Goal: Information Seeking & Learning: Compare options

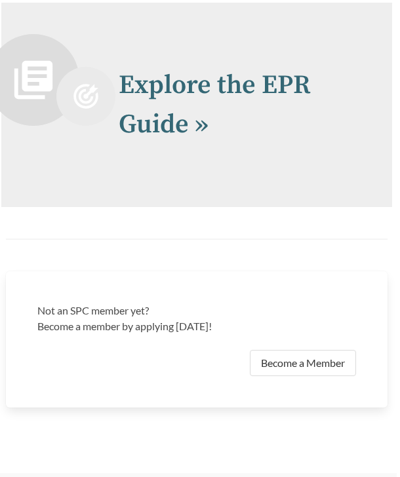
scroll to position [4490, 3]
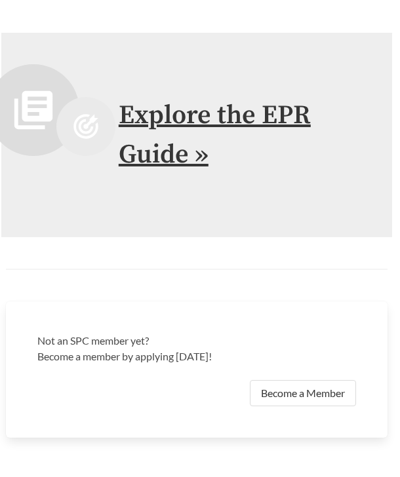
click at [168, 166] on link "Explore the EPR Guide »" at bounding box center [215, 135] width 192 height 72
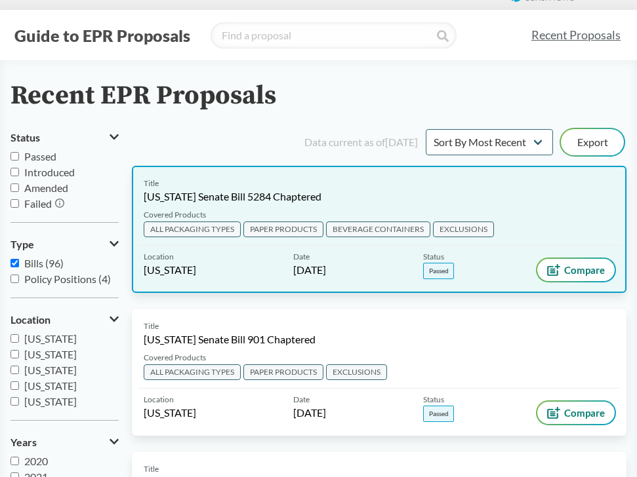
scroll to position [18, 0]
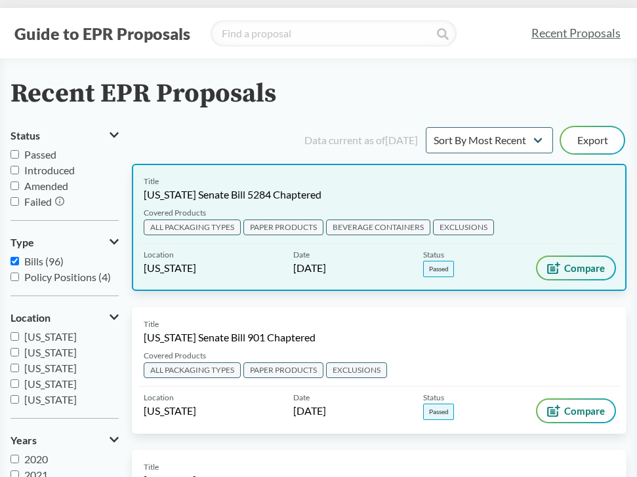
click at [399, 266] on span "Compare" at bounding box center [584, 268] width 41 height 10
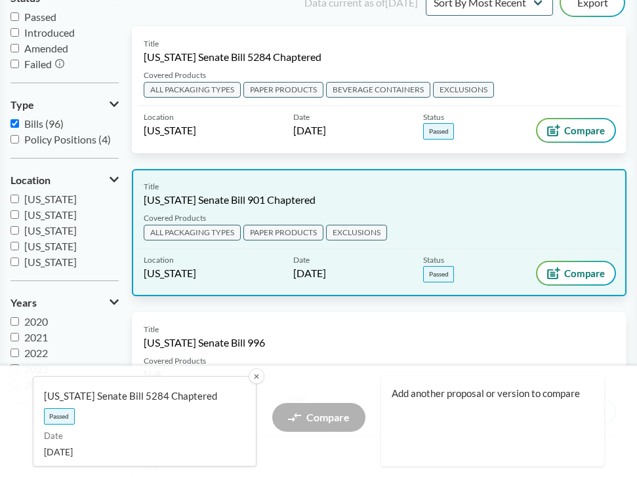
scroll to position [191, 0]
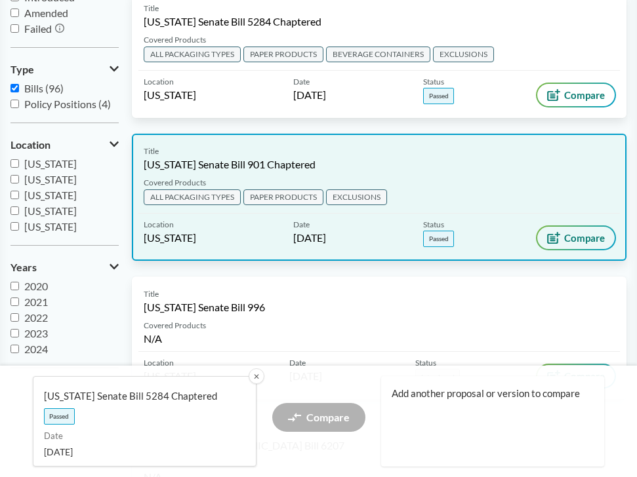
click at [399, 240] on span "Compare" at bounding box center [584, 238] width 41 height 10
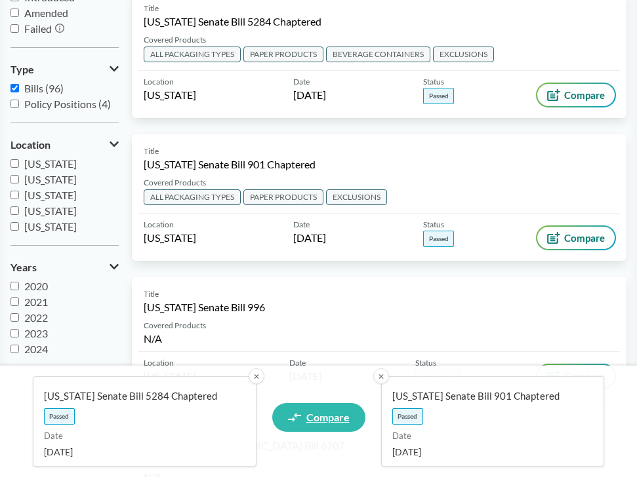
click at [322, 418] on span "Compare" at bounding box center [327, 417] width 43 height 10
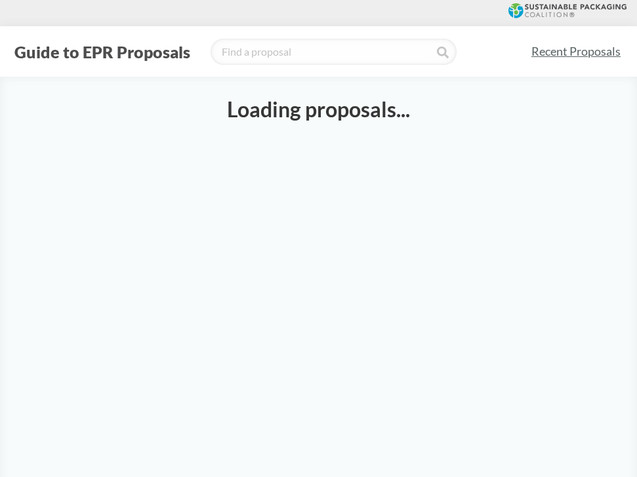
select select "SB5284C"
select select "SB901C"
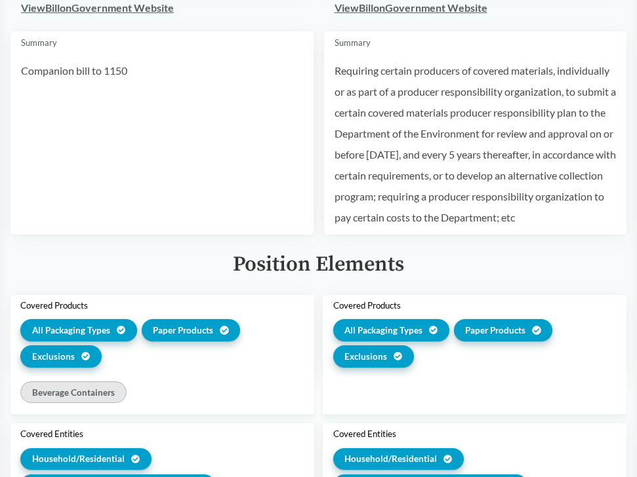
scroll to position [306, 0]
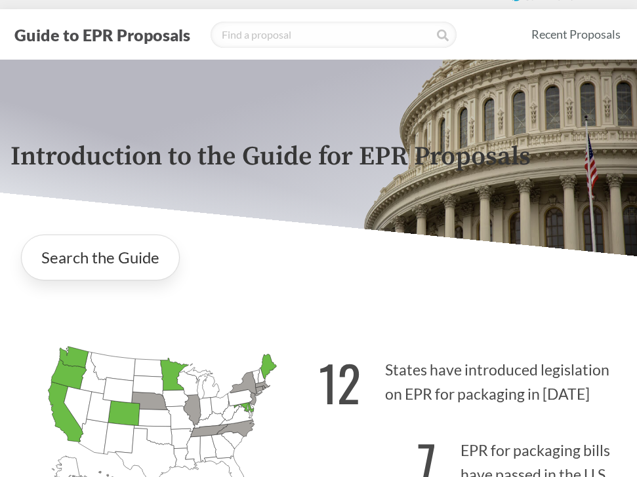
scroll to position [20, 0]
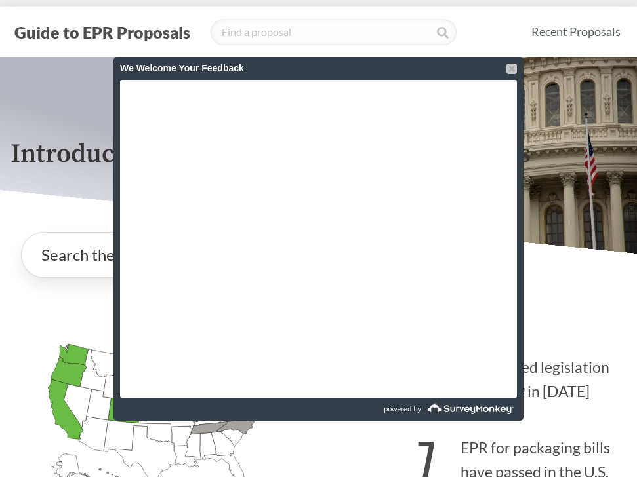
click at [399, 66] on div at bounding box center [511, 69] width 10 height 10
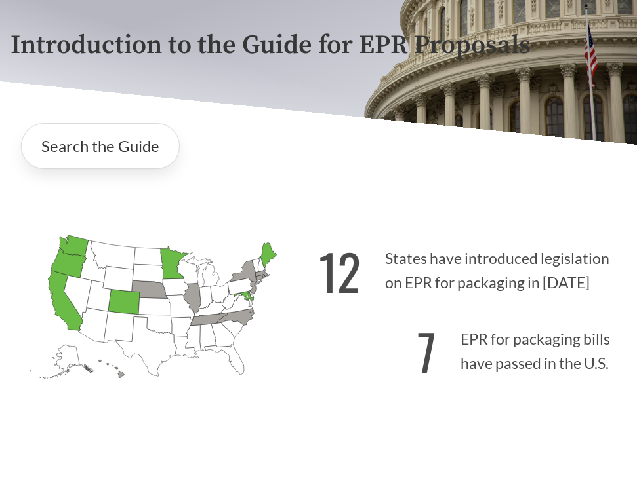
scroll to position [136, 0]
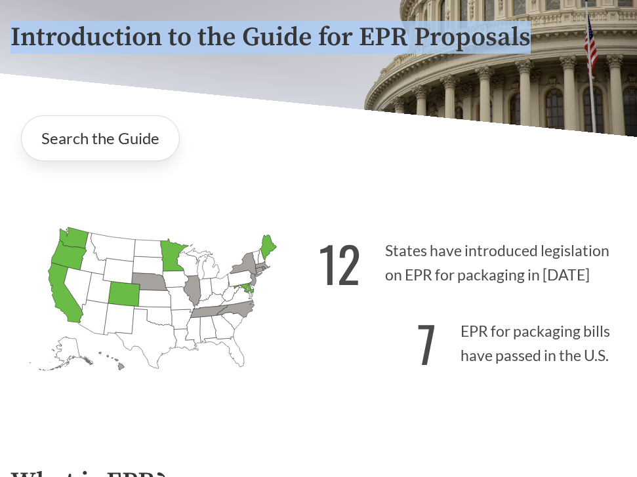
drag, startPoint x: 14, startPoint y: 33, endPoint x: 527, endPoint y: 37, distance: 513.5
click at [399, 37] on p "Introduction to the Guide for EPR Proposals" at bounding box center [318, 38] width 616 height 30
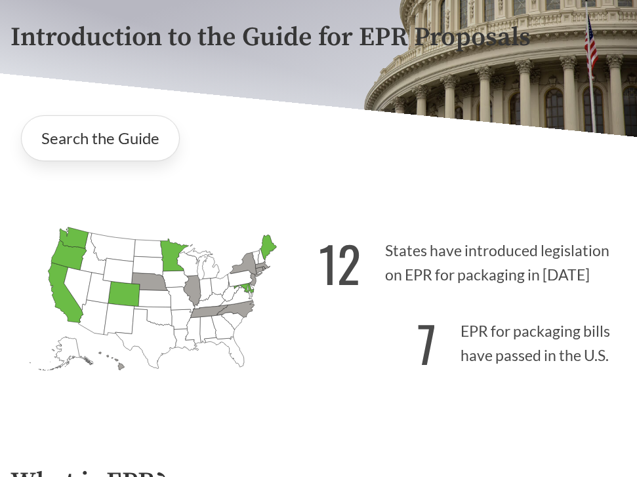
click at [329, 45] on p "Introduction to the Guide for EPR Proposals" at bounding box center [318, 38] width 616 height 30
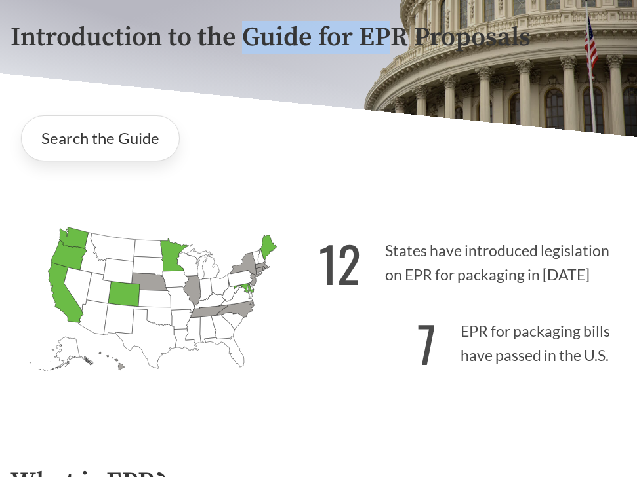
drag, startPoint x: 245, startPoint y: 37, endPoint x: 399, endPoint y: 26, distance: 153.9
click at [399, 26] on p "Introduction to the Guide for EPR Proposals" at bounding box center [318, 38] width 616 height 30
copy p "Guide for EP"
click at [292, 49] on p "Introduction to the Guide for EPR Proposals" at bounding box center [318, 38] width 616 height 30
drag, startPoint x: 247, startPoint y: 36, endPoint x: 408, endPoint y: 23, distance: 161.2
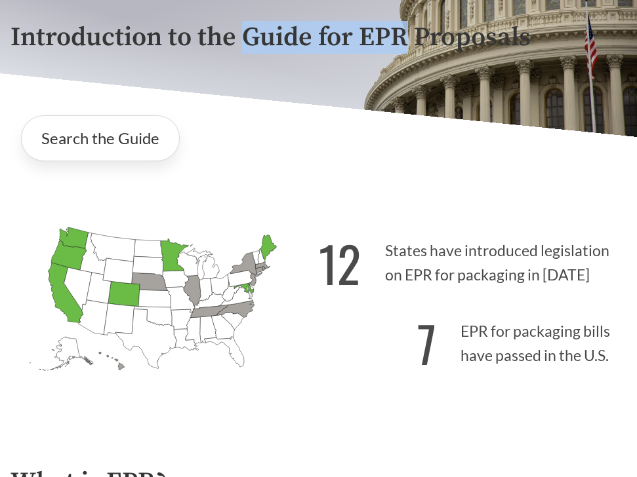
click at [399, 23] on p "Introduction to the Guide for EPR Proposals" at bounding box center [318, 38] width 616 height 30
copy p "Guide for EPR"
